Goal: Information Seeking & Learning: Learn about a topic

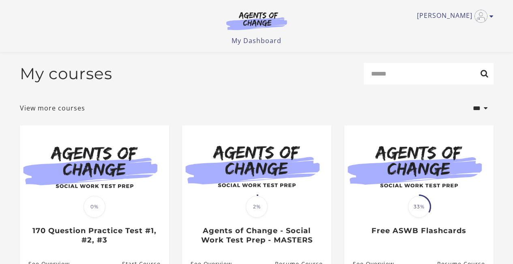
scroll to position [11, 0]
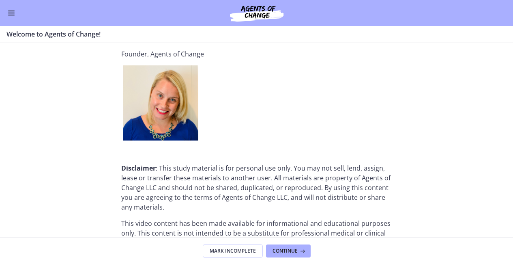
scroll to position [1076, 0]
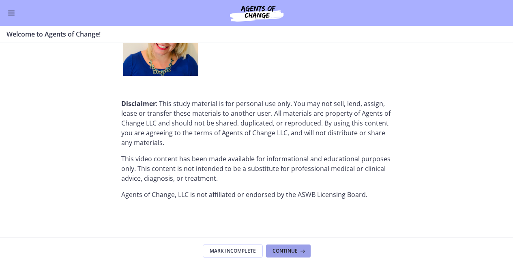
click at [286, 248] on span "Continue" at bounding box center [285, 250] width 25 height 6
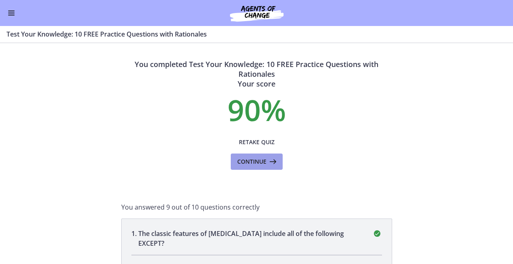
click at [263, 161] on span "Continue" at bounding box center [251, 162] width 29 height 10
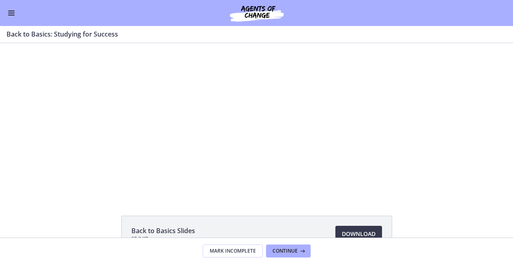
scroll to position [93, 0]
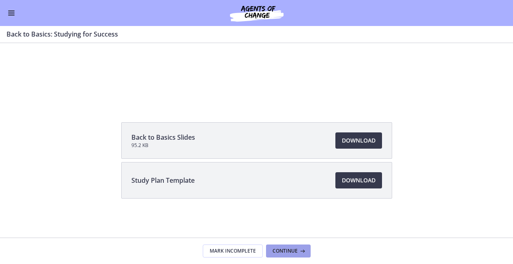
click at [288, 251] on span "Continue" at bounding box center [285, 250] width 25 height 6
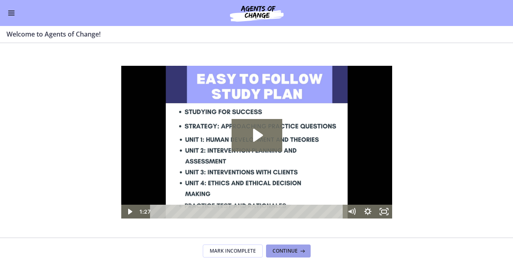
click at [291, 251] on span "Continue" at bounding box center [285, 250] width 25 height 6
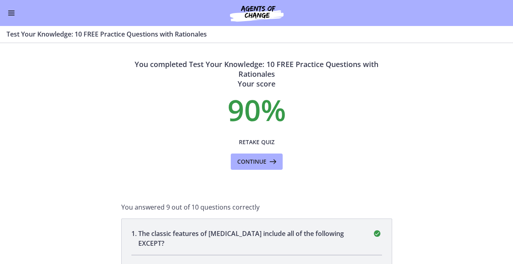
click at [247, 13] on img at bounding box center [256, 12] width 97 height 19
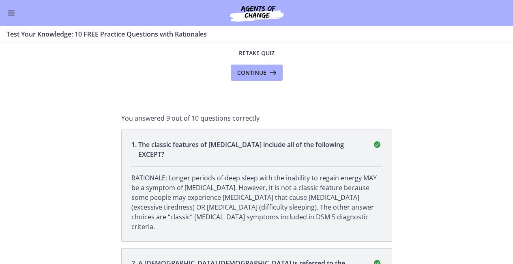
scroll to position [23, 0]
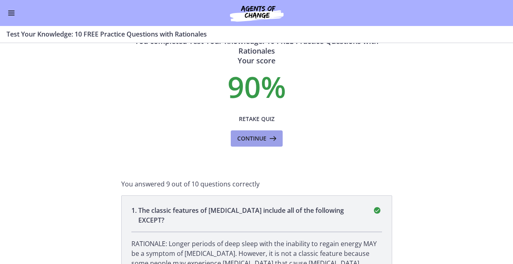
click at [259, 138] on span "Continue" at bounding box center [251, 138] width 29 height 10
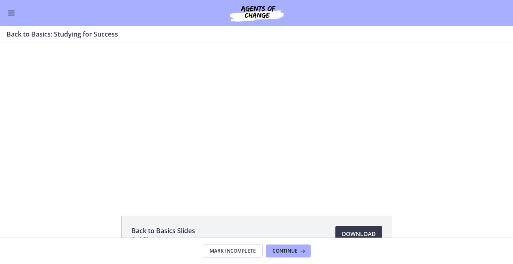
scroll to position [93, 0]
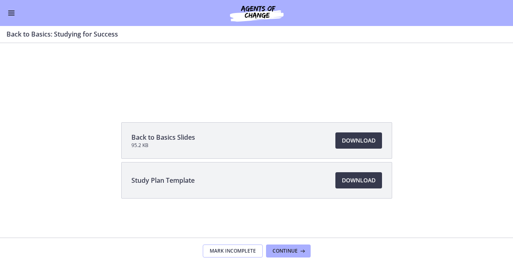
click at [235, 252] on span "Mark Incomplete" at bounding box center [233, 250] width 46 height 6
click at [271, 250] on span "Complete & continue" at bounding box center [253, 250] width 57 height 6
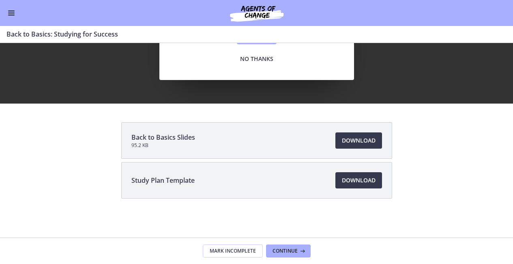
scroll to position [0, 0]
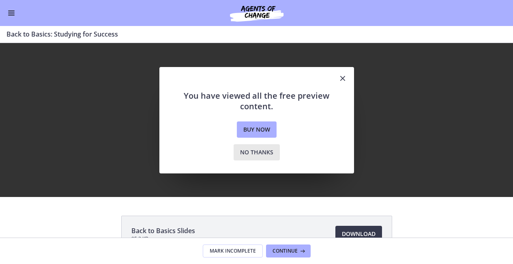
click at [259, 152] on span "No thanks" at bounding box center [256, 152] width 33 height 10
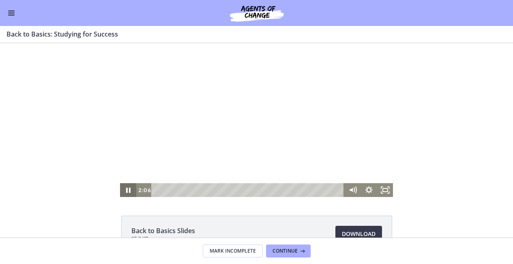
click at [129, 189] on icon "Pause" at bounding box center [128, 189] width 4 height 5
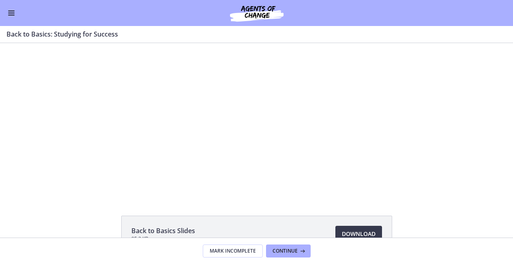
click at [13, 12] on button "Enable menu" at bounding box center [11, 13] width 10 height 10
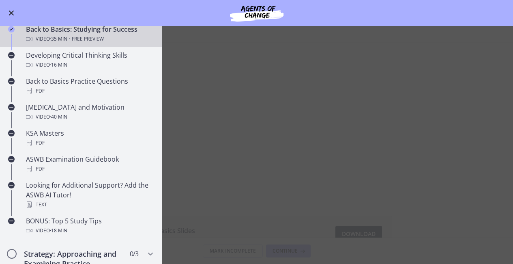
scroll to position [233, 0]
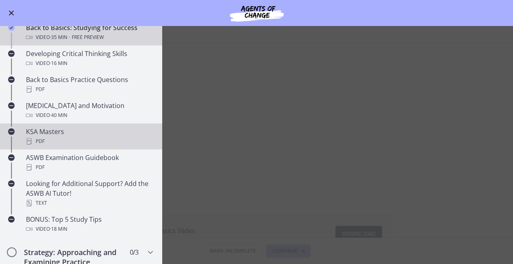
click at [90, 136] on div "PDF" at bounding box center [89, 141] width 127 height 10
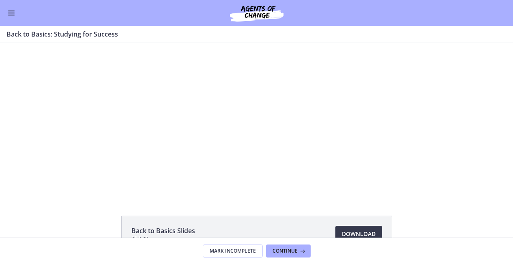
click at [11, 13] on span "Enable menu" at bounding box center [11, 13] width 6 height 1
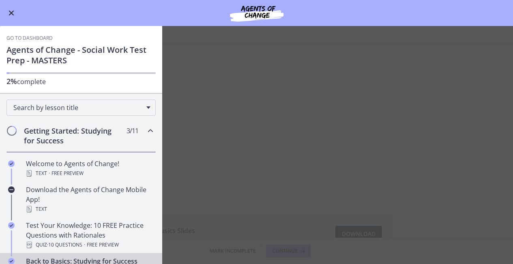
click at [30, 86] on div "Go to Dashboard Agents of Change - Social Work Test Prep - MASTERS 2% complete" at bounding box center [81, 59] width 162 height 67
click at [32, 81] on p "2% complete" at bounding box center [80, 81] width 149 height 10
click at [46, 56] on h1 "Agents of Change - Social Work Test Prep - MASTERS" at bounding box center [80, 55] width 149 height 21
click at [11, 9] on button "Enable menu" at bounding box center [11, 13] width 10 height 10
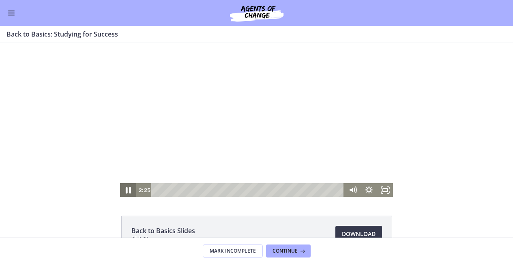
click at [128, 190] on icon "Pause" at bounding box center [127, 190] width 19 height 17
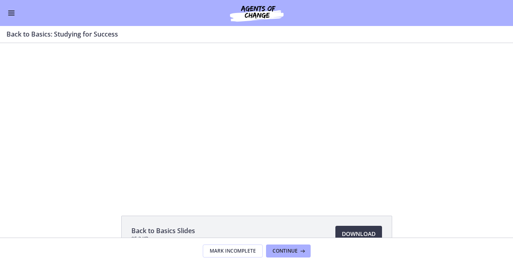
click at [255, 14] on img at bounding box center [256, 12] width 97 height 19
click at [9, 11] on span "Enable menu" at bounding box center [11, 11] width 6 height 1
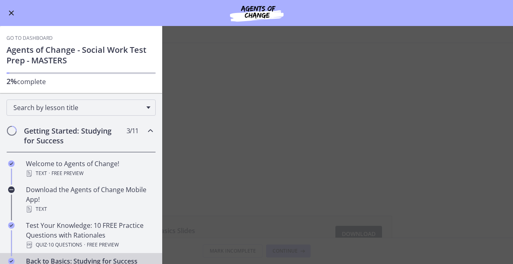
click at [22, 37] on link "Go to Dashboard" at bounding box center [29, 38] width 46 height 6
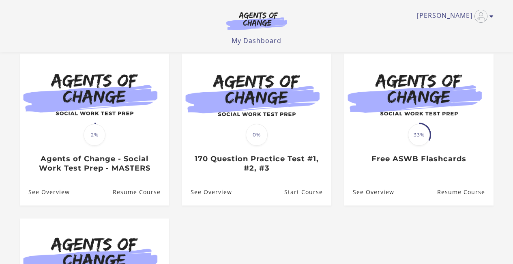
scroll to position [71, 0]
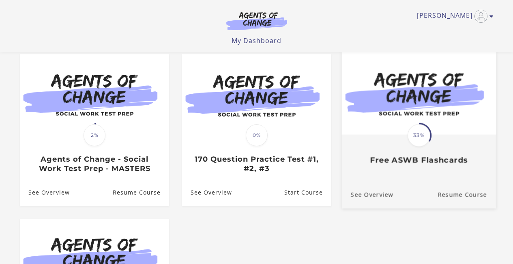
click at [435, 165] on h3 "Free ASWB Flashcards" at bounding box center [418, 159] width 136 height 9
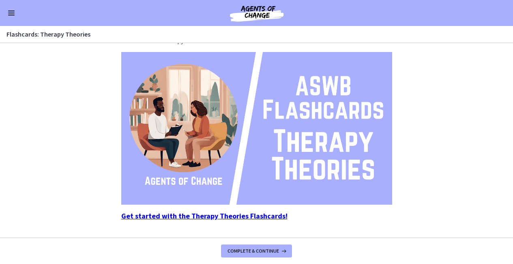
scroll to position [92, 0]
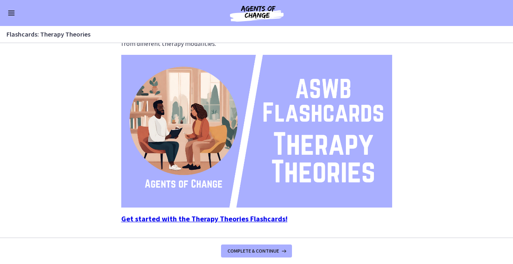
click at [252, 220] on strong "Get started with the Therapy Theories Flashcards!" at bounding box center [204, 218] width 166 height 9
